Goal: Task Accomplishment & Management: Manage account settings

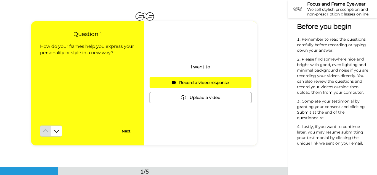
click at [227, 123] on div "I want to Record a video response Upload a video" at bounding box center [200, 83] width 113 height 124
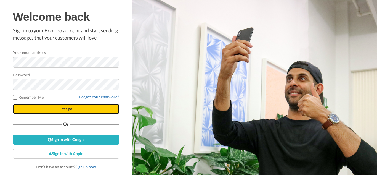
click at [85, 106] on button "Let's go" at bounding box center [66, 109] width 106 height 10
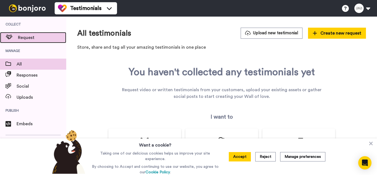
click at [55, 39] on span "Request" at bounding box center [42, 37] width 48 height 7
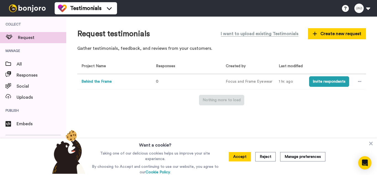
click at [108, 81] on button "Behind the Frame" at bounding box center [96, 82] width 30 height 6
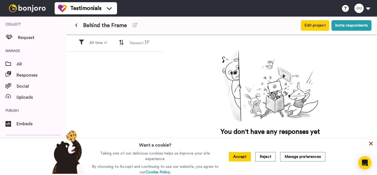
click at [371, 142] on icon at bounding box center [371, 143] width 6 height 6
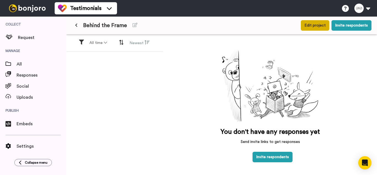
click at [313, 24] on button "Edit project" at bounding box center [315, 25] width 28 height 10
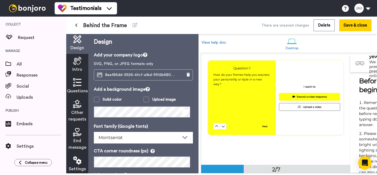
scroll to position [141, 0]
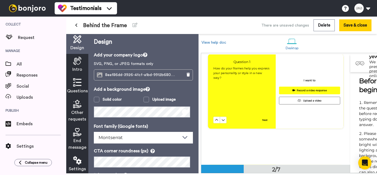
click at [320, 98] on div "I want to Record a video response Upload a video" at bounding box center [310, 91] width 68 height 74
click at [81, 78] on icon at bounding box center [77, 82] width 8 height 8
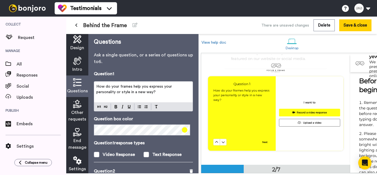
scroll to position [5, 0]
click at [144, 151] on span at bounding box center [146, 154] width 6 height 6
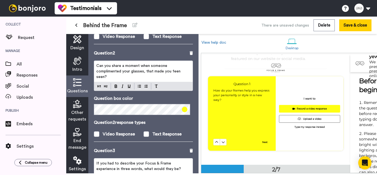
scroll to position [119, 0]
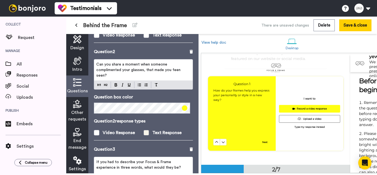
click at [145, 130] on span at bounding box center [146, 133] width 6 height 6
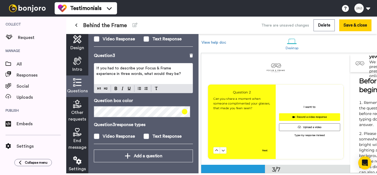
scroll to position [217, 0]
click at [79, 137] on span "End message" at bounding box center [77, 143] width 18 height 13
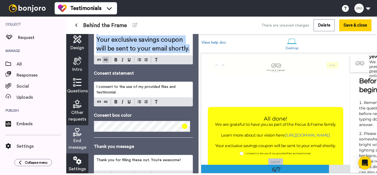
scroll to position [136, 0]
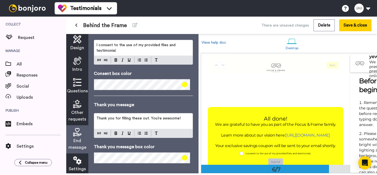
drag, startPoint x: 97, startPoint y: 74, endPoint x: 186, endPoint y: 47, distance: 92.9
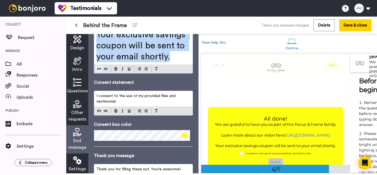
click at [100, 58] on div "All done! We are grateful to have you as part of the Focus & Frame family. ﻿ Le…" at bounding box center [143, 0] width 99 height 146
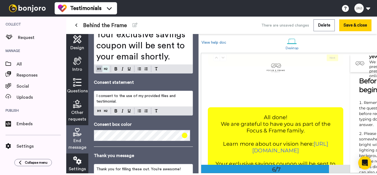
scroll to position [520, 0]
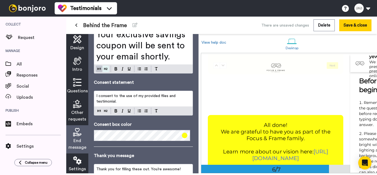
click at [106, 109] on div "End message Consent message All done! We are grateful to have you as part of th…" at bounding box center [143, 58] width 99 height 312
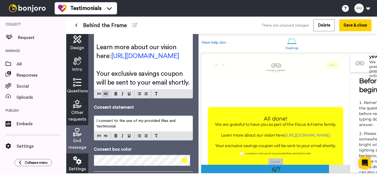
scroll to position [62, 0]
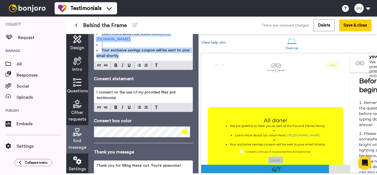
click at [140, 133] on div "End message Consent message All done! We are grateful to have you as part of th…" at bounding box center [143, 92] width 99 height 235
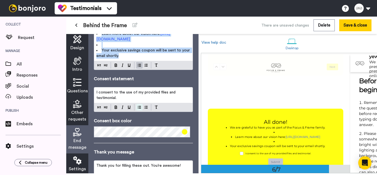
click at [139, 108] on img at bounding box center [139, 107] width 3 height 4
click at [140, 108] on img at bounding box center [139, 107] width 3 height 4
click at [139, 67] on img at bounding box center [139, 65] width 3 height 4
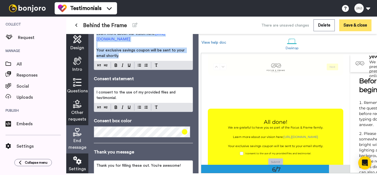
click at [350, 25] on button "Save & close" at bounding box center [355, 25] width 32 height 12
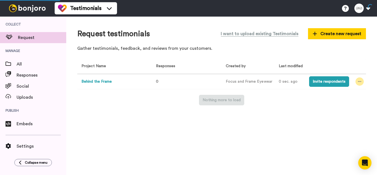
click at [362, 79] on div at bounding box center [359, 81] width 8 height 8
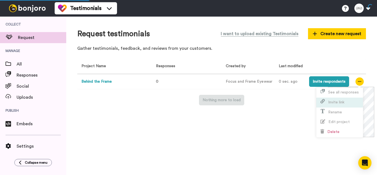
click at [352, 103] on li "Invite link" at bounding box center [339, 102] width 47 height 10
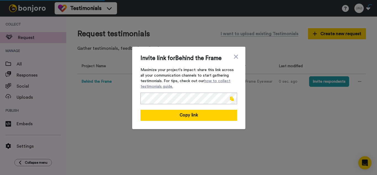
click at [230, 97] on span at bounding box center [232, 98] width 4 height 4
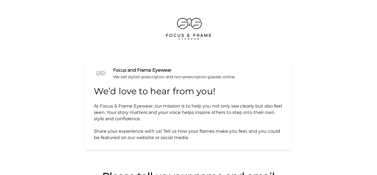
scroll to position [94, 0]
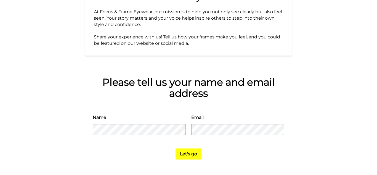
click at [193, 154] on button "Let's go" at bounding box center [189, 153] width 26 height 11
